Goal: Task Accomplishment & Management: Use online tool/utility

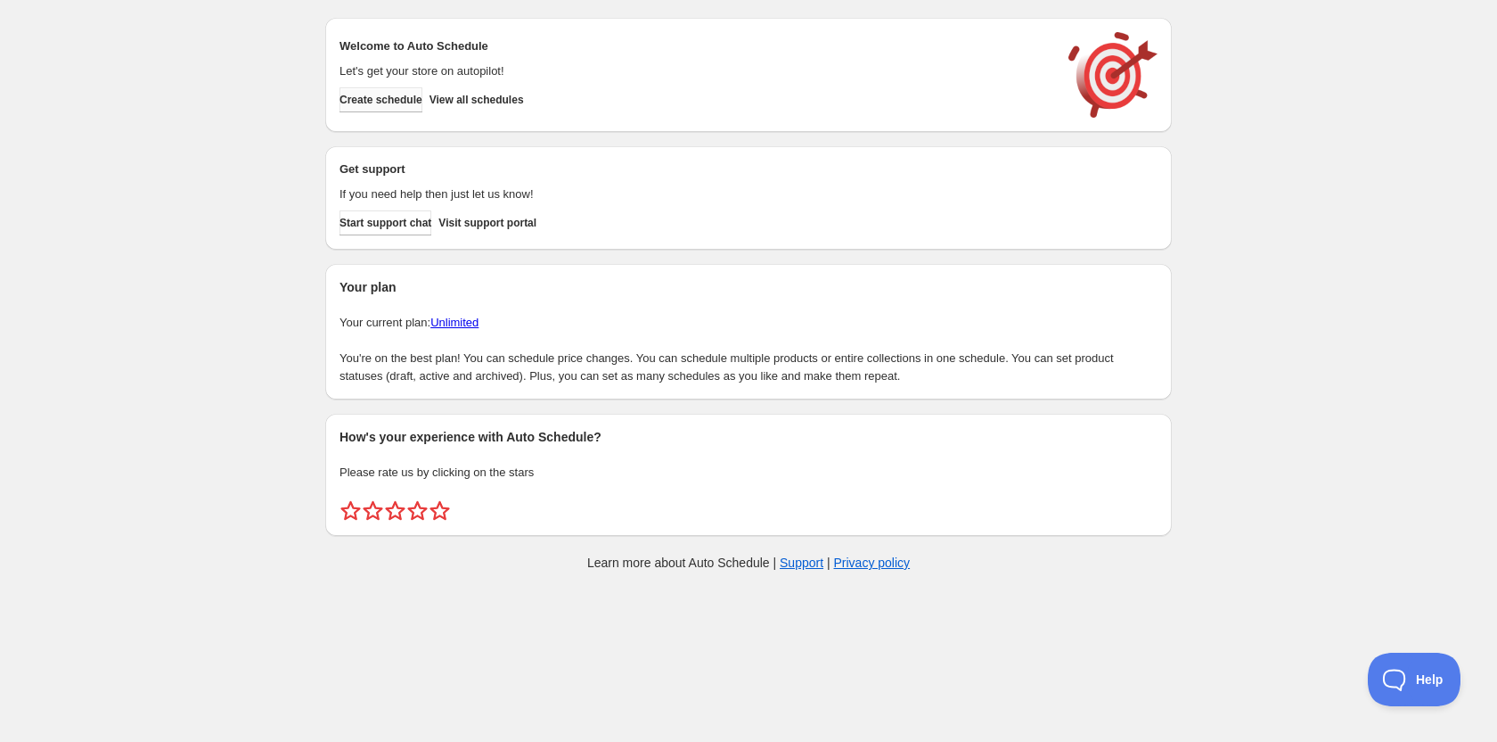
click at [396, 94] on span "Create schedule" at bounding box center [381, 100] width 83 height 14
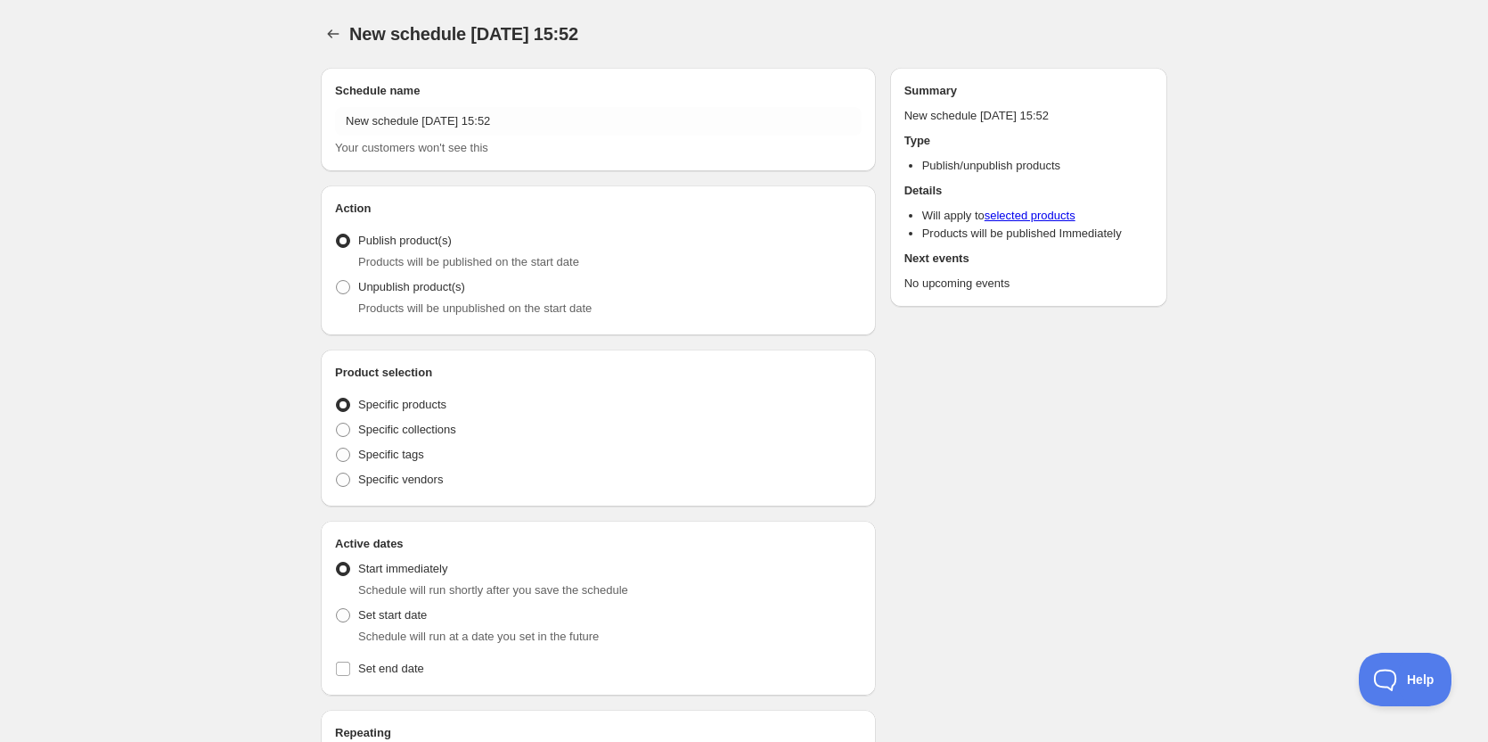
radio input "true"
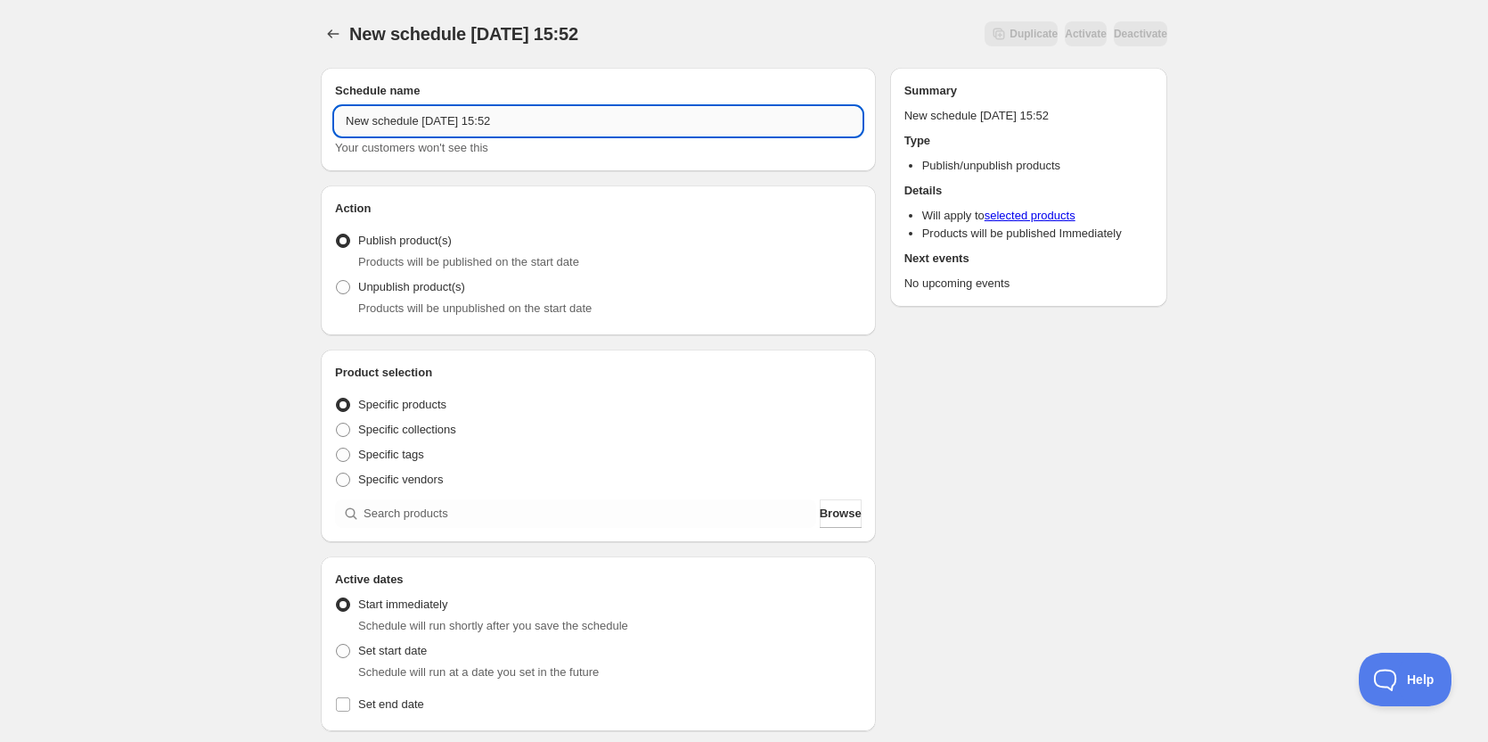
drag, startPoint x: 526, startPoint y: 119, endPoint x: 516, endPoint y: 120, distance: 9.8
click at [513, 120] on input "New schedule Aug 21 2025 15:52" at bounding box center [598, 121] width 527 height 29
drag, startPoint x: 537, startPoint y: 117, endPoint x: 179, endPoint y: 82, distance: 360.0
click at [179, 82] on div "New schedule Aug 21 2025 15:52. This page is ready New schedule Aug 21 2025 15:…" at bounding box center [744, 679] width 1488 height 1358
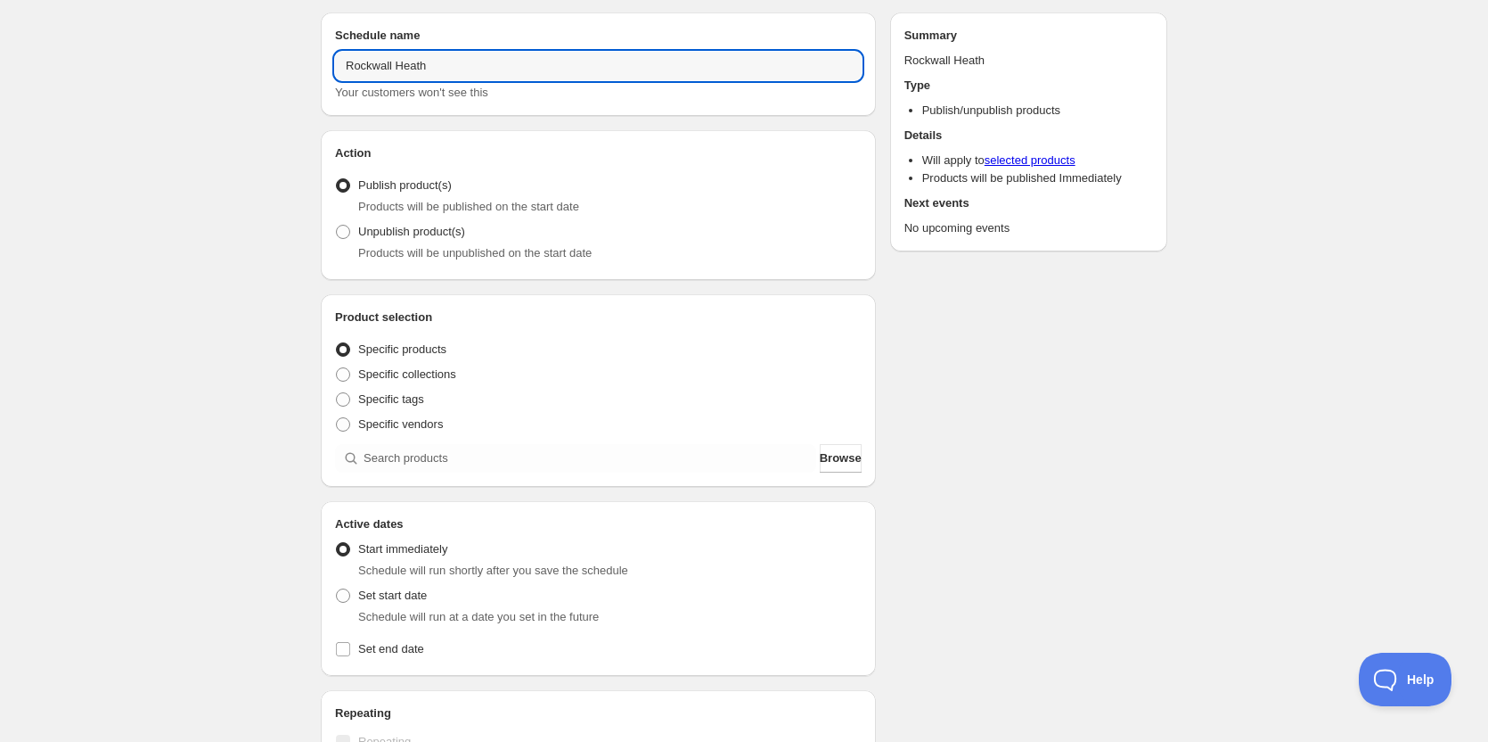
scroll to position [178, 0]
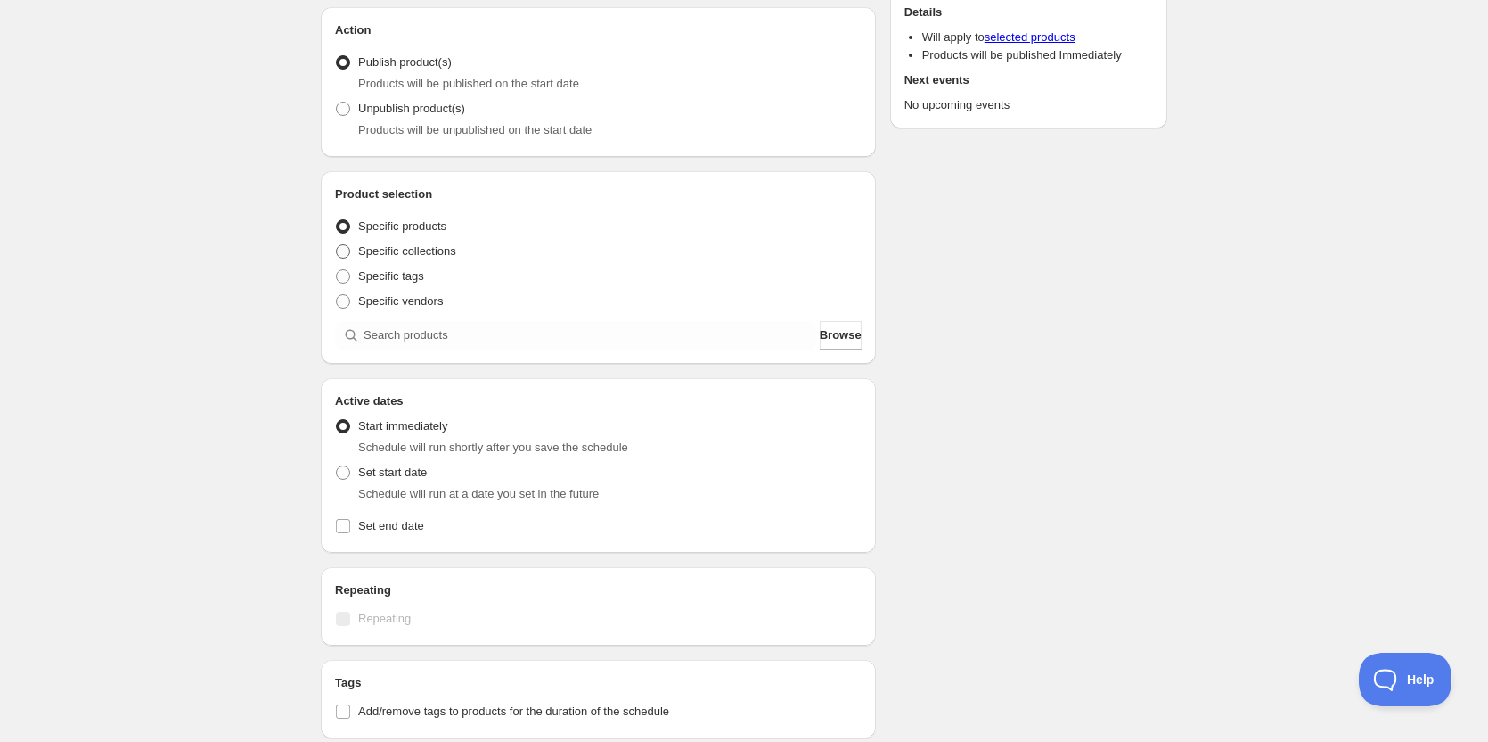
type input "Rockwall Heath"
click at [348, 252] on span at bounding box center [343, 251] width 14 height 14
click at [337, 245] on input "Specific collections" at bounding box center [336, 244] width 1 height 1
radio input "true"
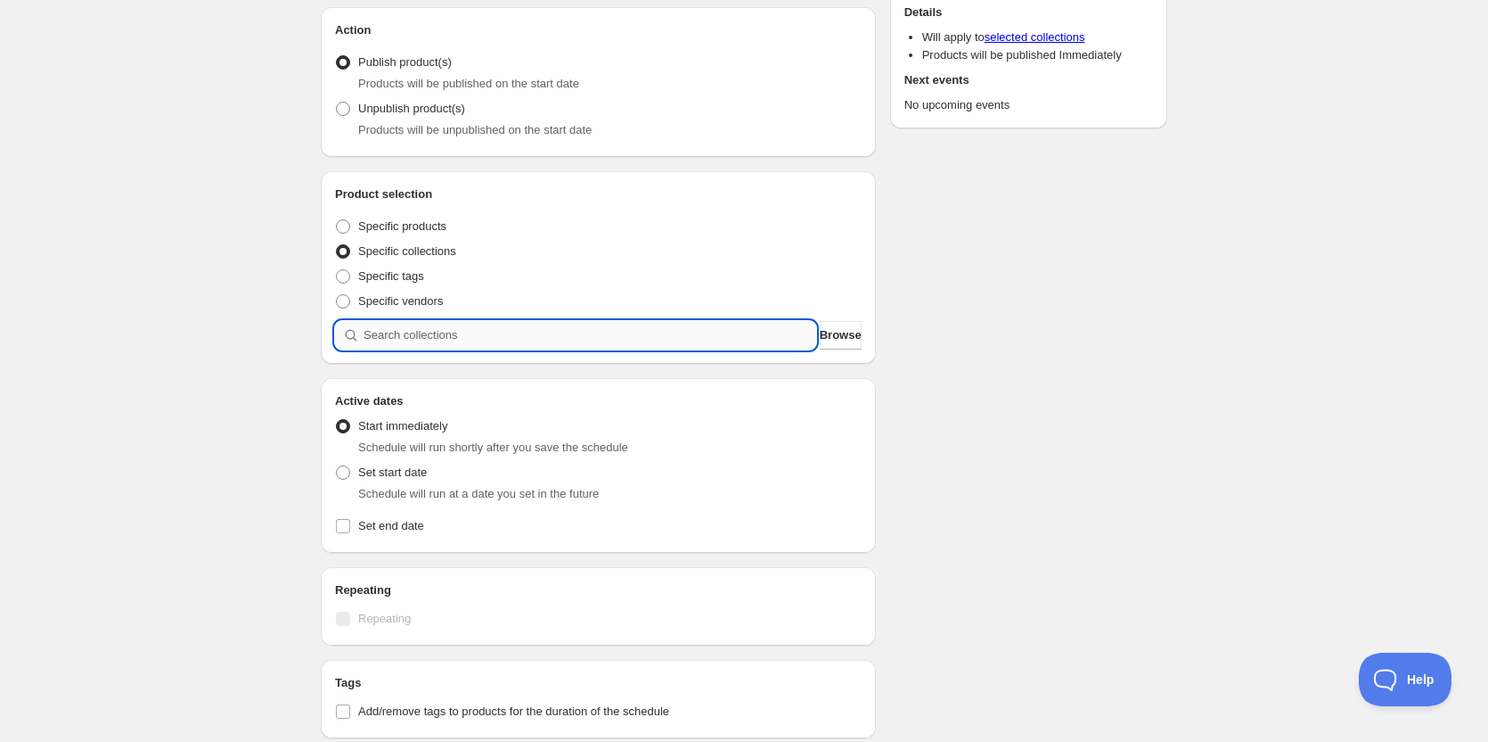
click at [400, 332] on input "search" at bounding box center [590, 335] width 453 height 29
type input "R"
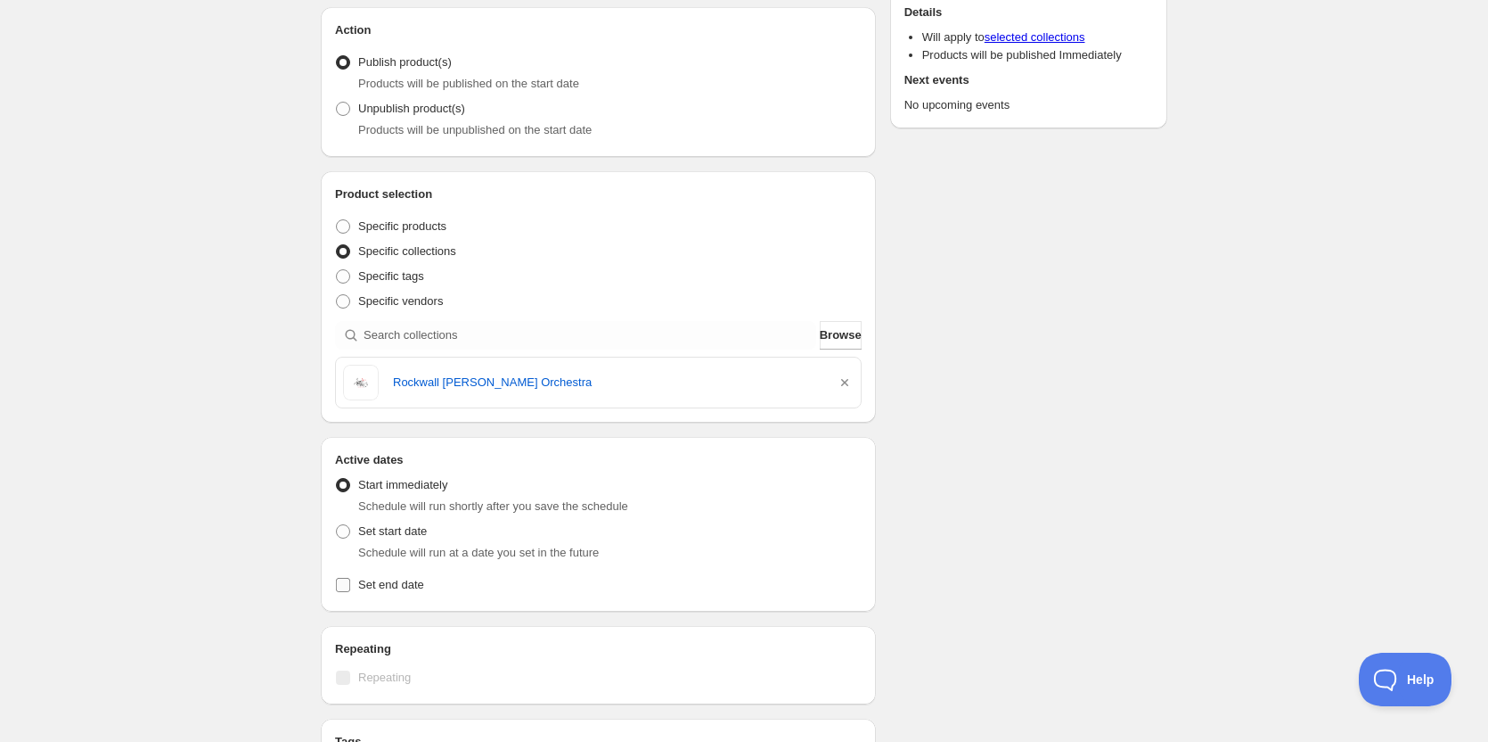
click at [414, 582] on span "Set end date" at bounding box center [391, 584] width 66 height 13
click at [350, 582] on input "Set end date" at bounding box center [343, 585] width 14 height 14
checkbox input "true"
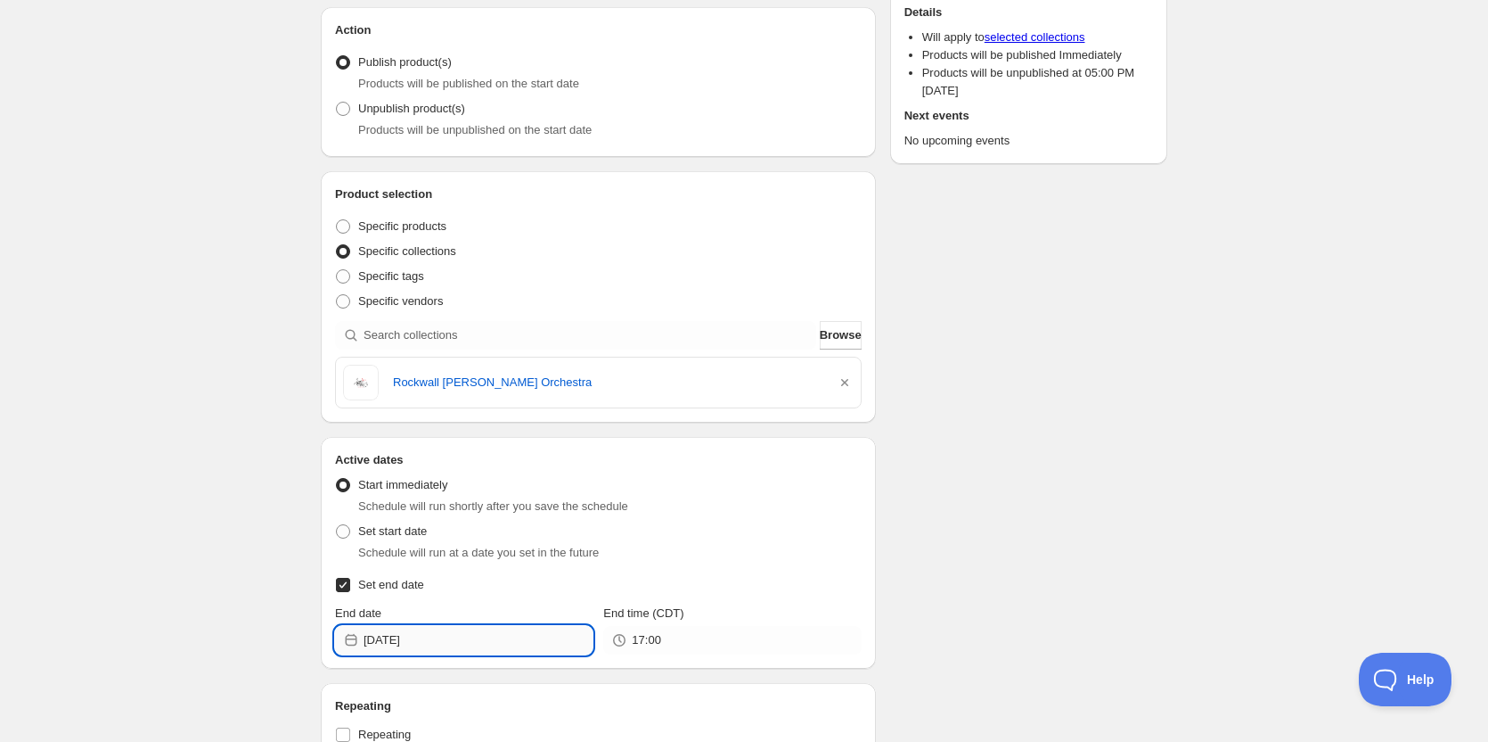
click at [452, 644] on input "2025-08-21" at bounding box center [478, 640] width 229 height 29
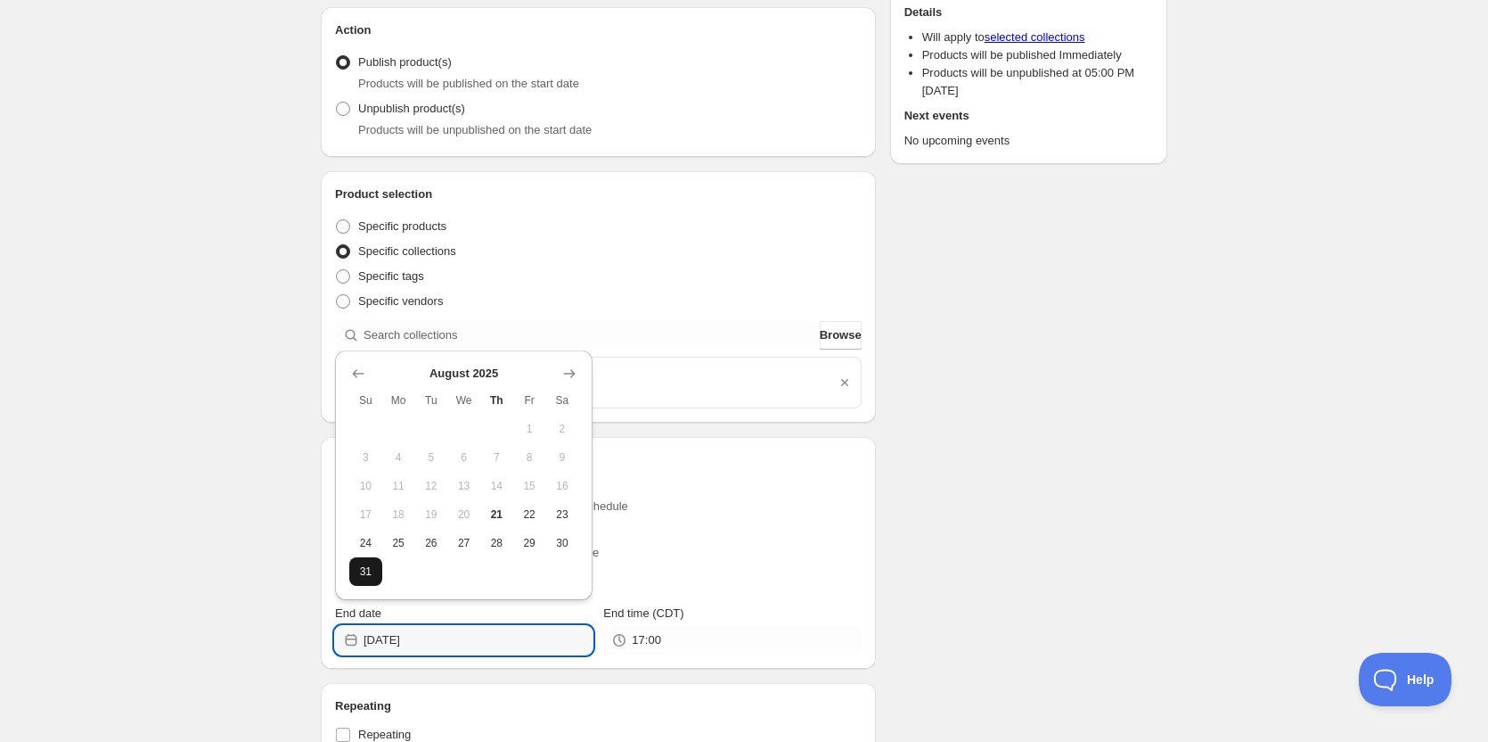
click at [367, 578] on span "31" at bounding box center [366, 571] width 19 height 14
type input "2025-08-31"
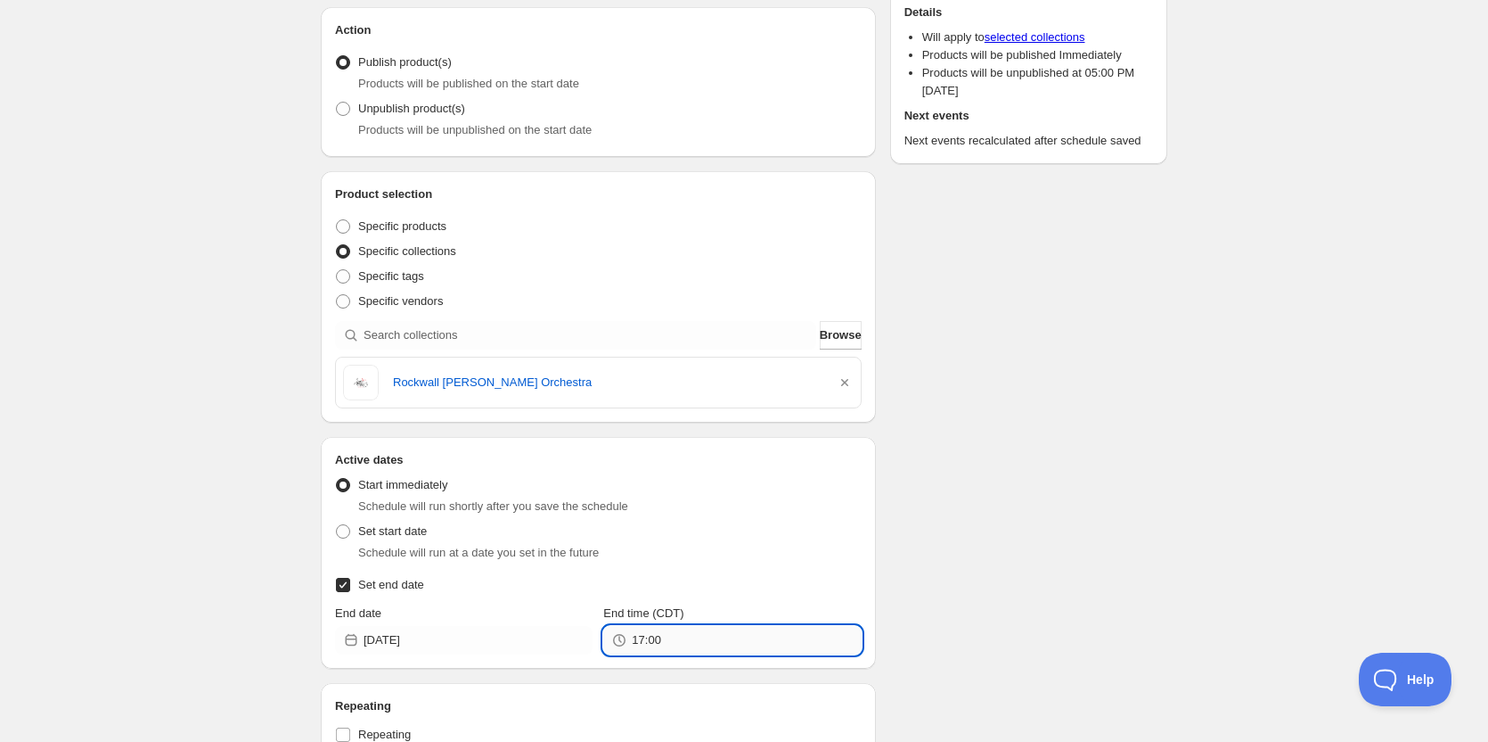
click at [703, 647] on input "17:00" at bounding box center [746, 640] width 229 height 29
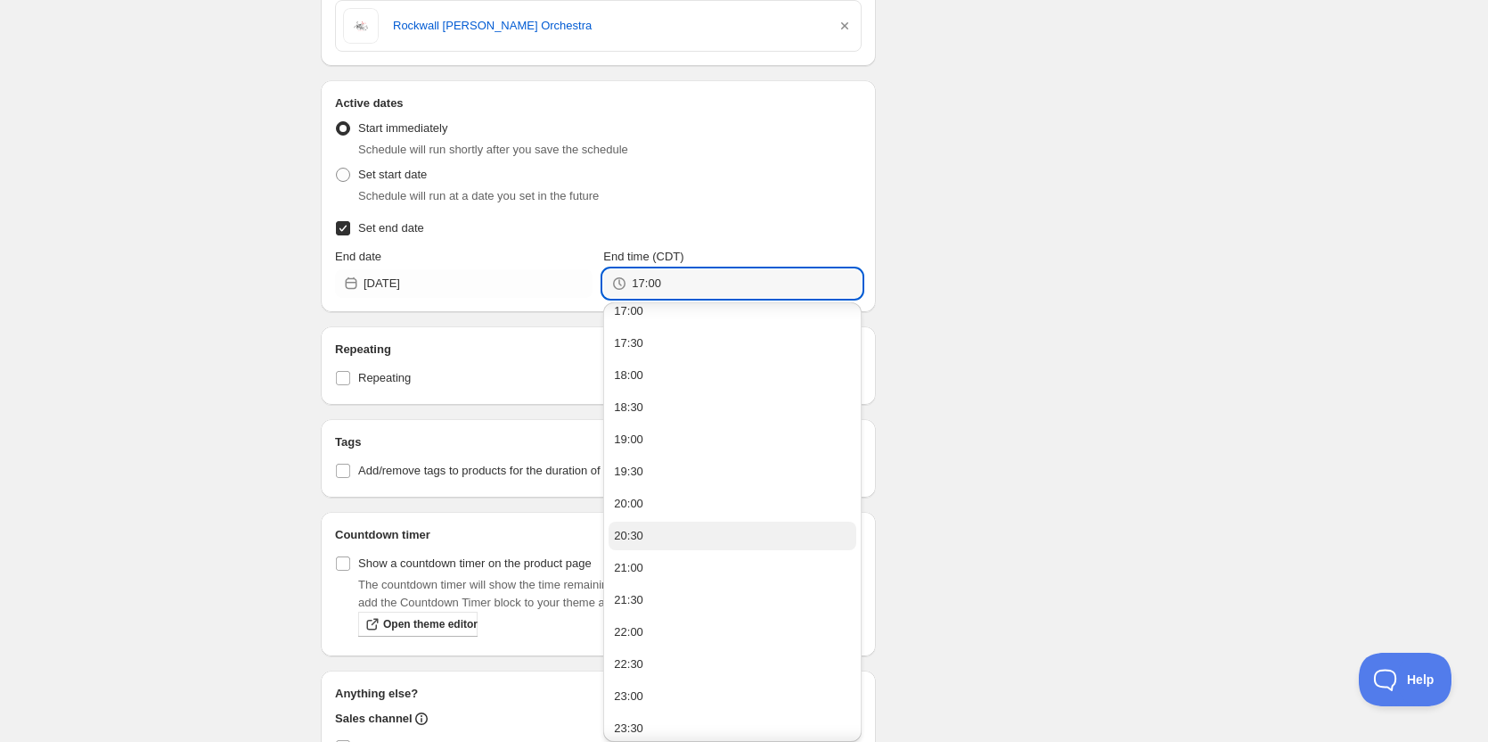
scroll to position [1108, 0]
click at [648, 726] on button "23:30" at bounding box center [732, 722] width 247 height 29
type input "23:30"
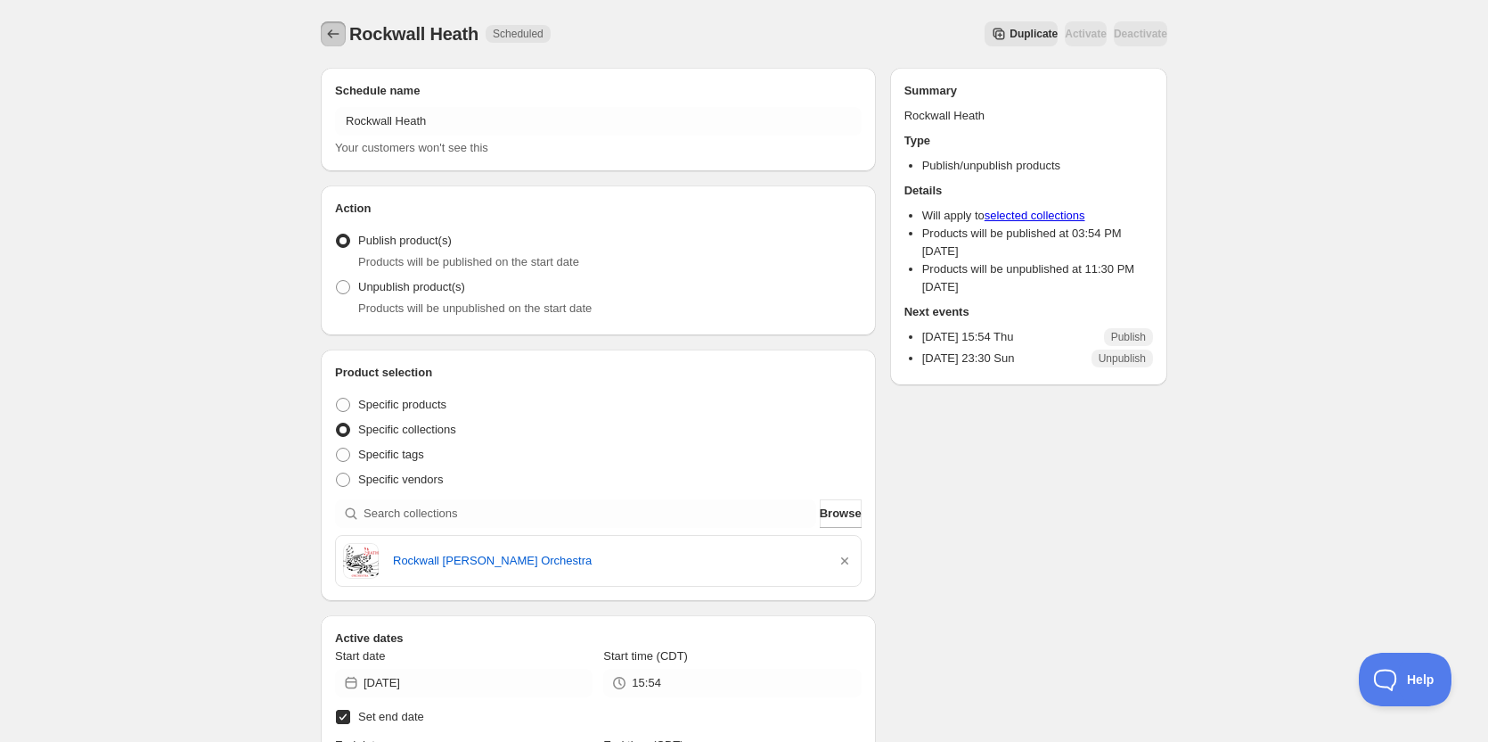
click at [335, 29] on icon "Schedules" at bounding box center [333, 34] width 18 height 18
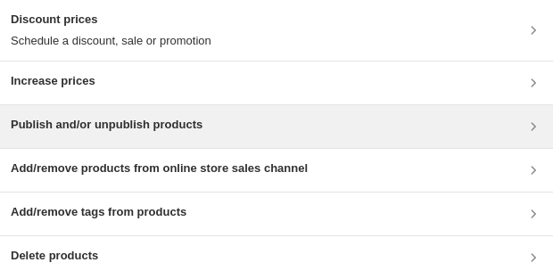
click at [489, 126] on div "Publish and/or unpublish products" at bounding box center [276, 126] width 531 height 21
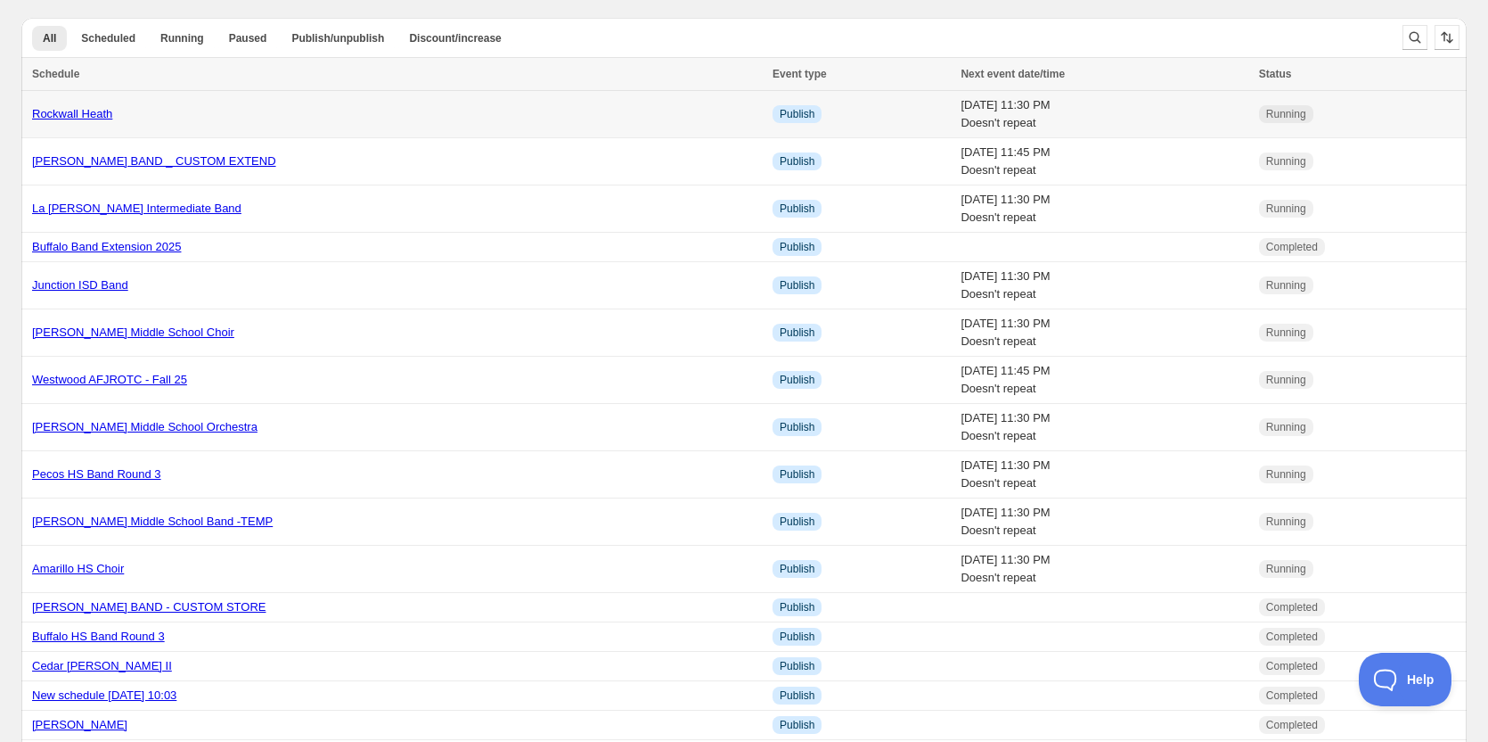
click at [94, 111] on link "Rockwall Heath" at bounding box center [72, 113] width 80 height 13
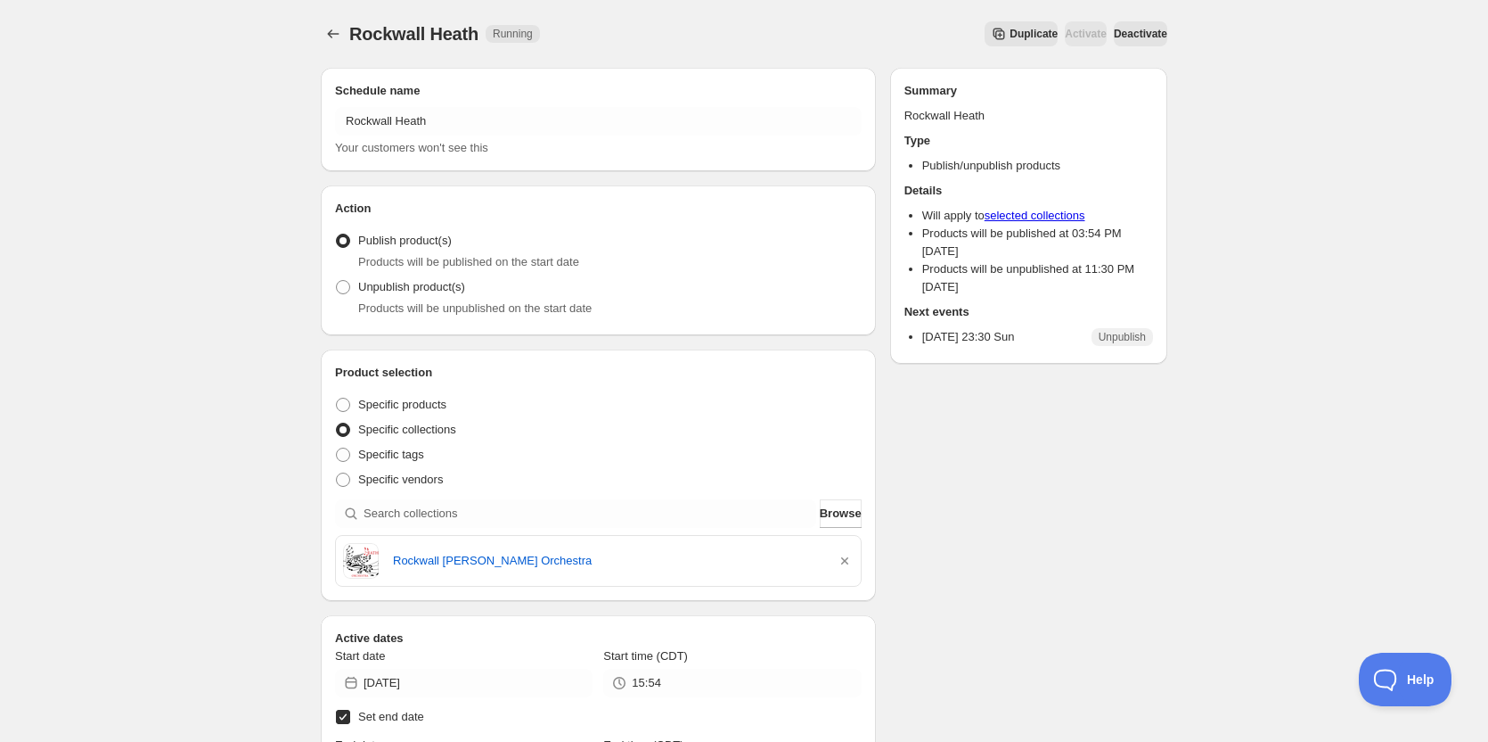
click at [1114, 38] on span "Deactivate" at bounding box center [1140, 34] width 53 height 14
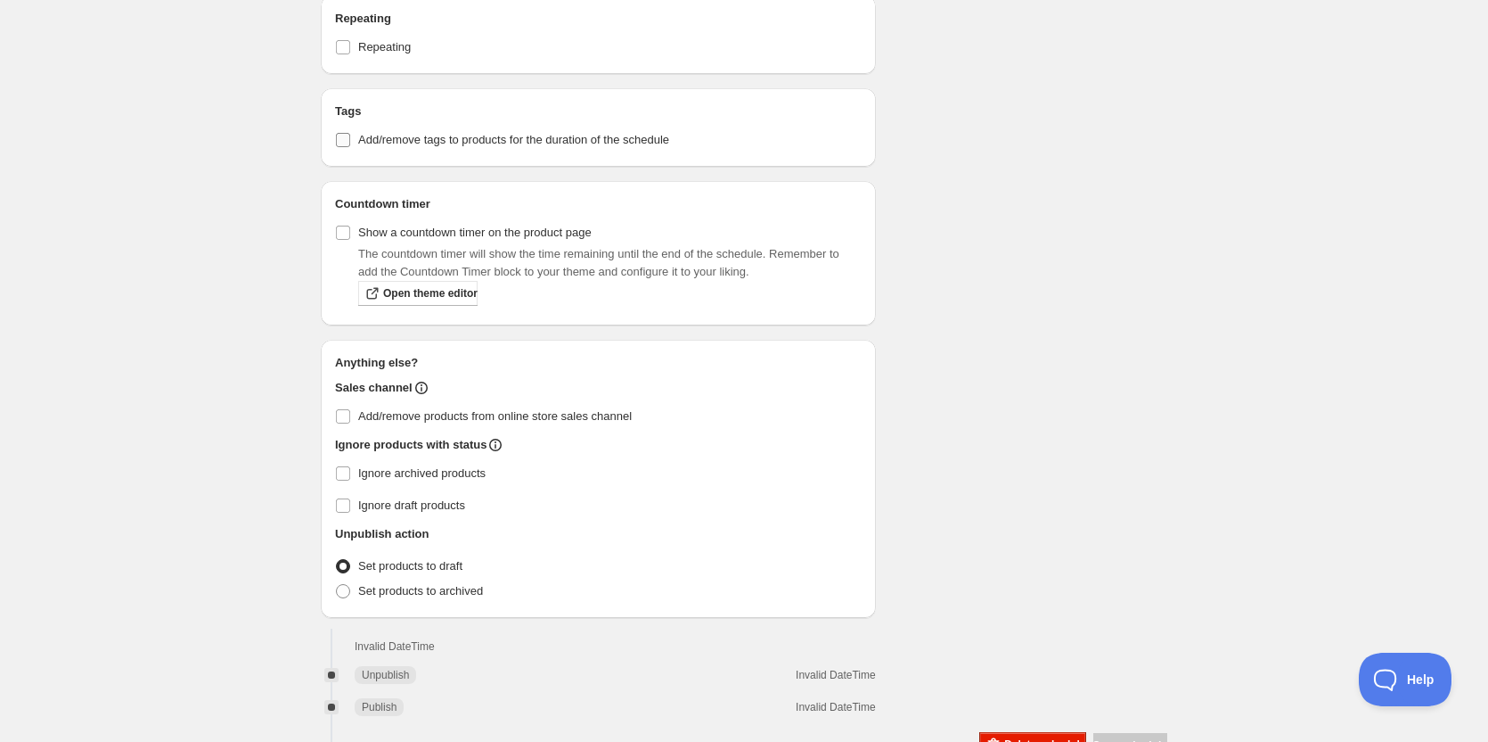
scroll to position [1025, 0]
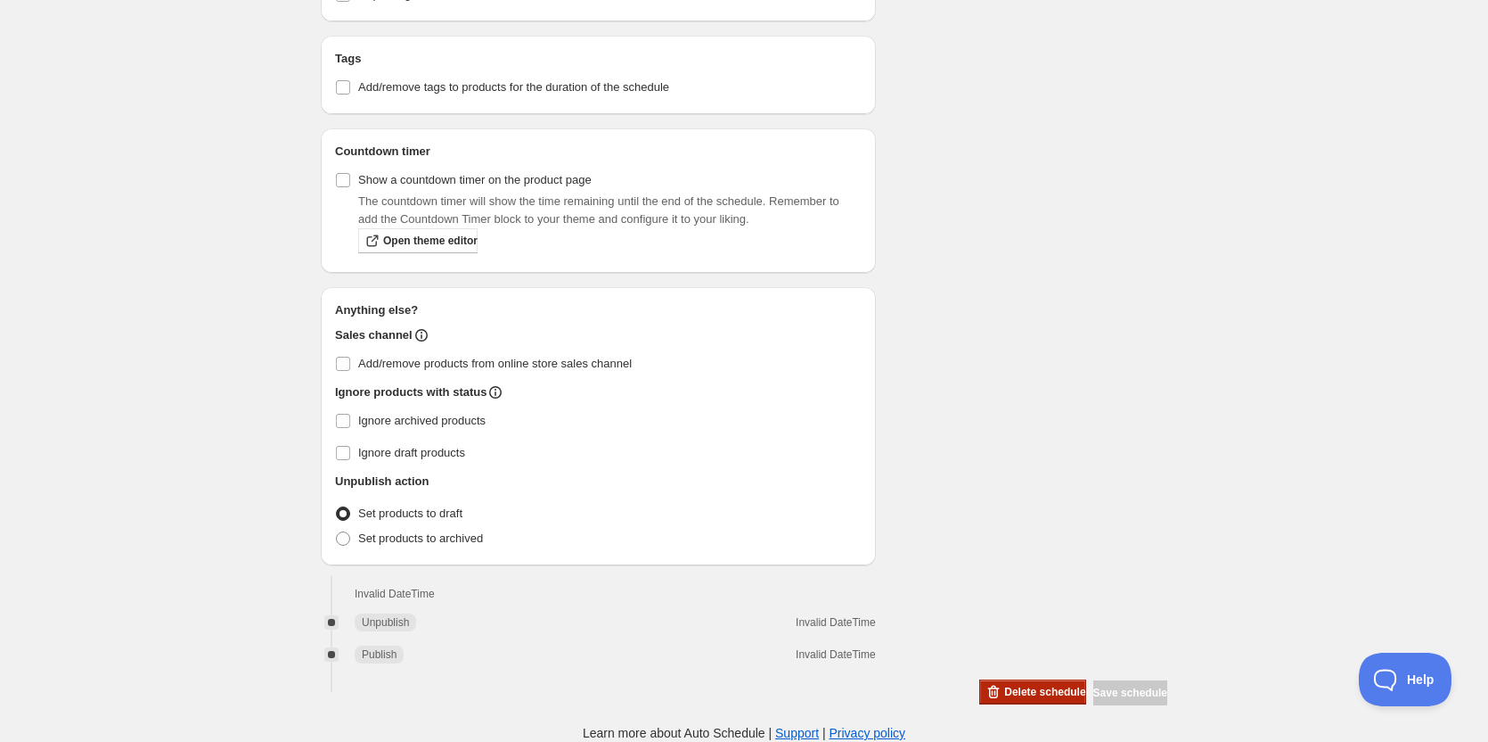
click at [1004, 697] on span "Delete schedule" at bounding box center [1044, 692] width 81 height 14
